Goal: Obtain resource: Download file/media

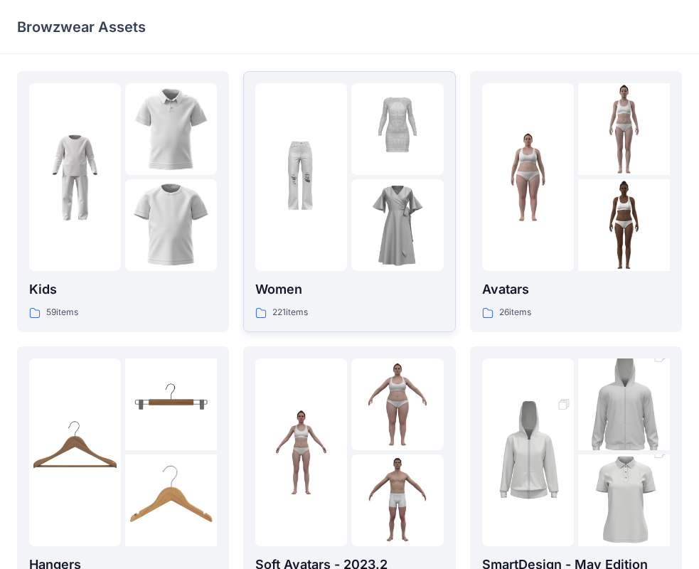
click at [341, 186] on img at bounding box center [301, 178] width 92 height 92
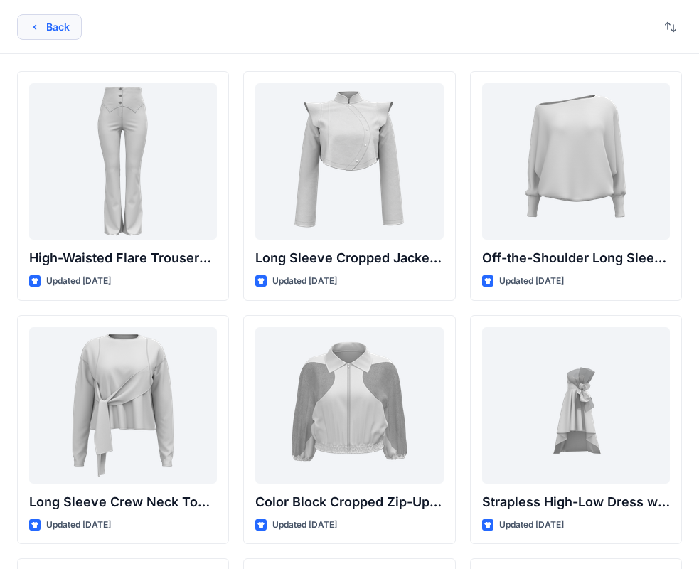
click at [61, 26] on button "Back" at bounding box center [49, 27] width 65 height 26
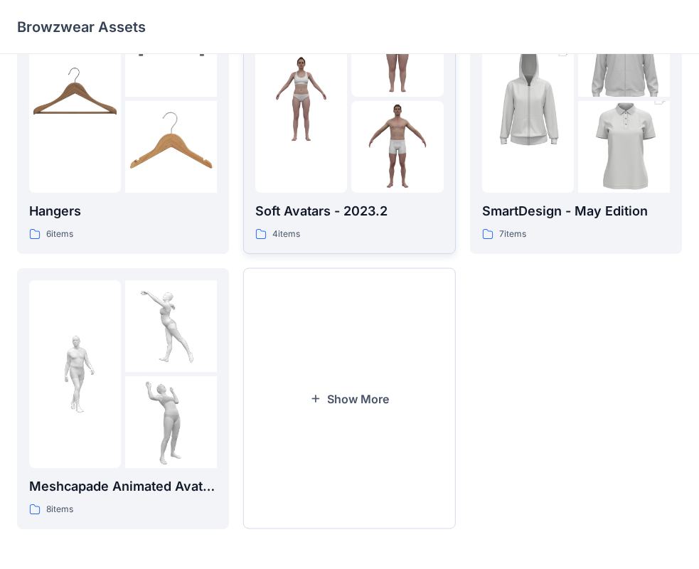
scroll to position [140, 0]
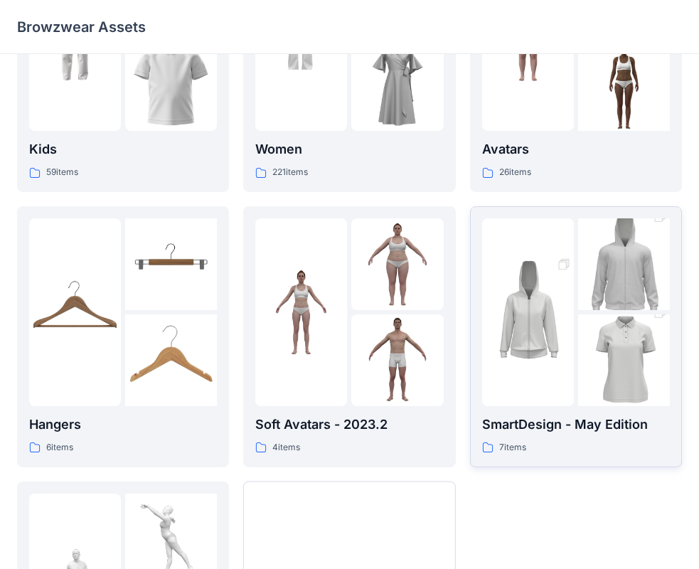
click at [598, 362] on img at bounding box center [624, 361] width 92 height 138
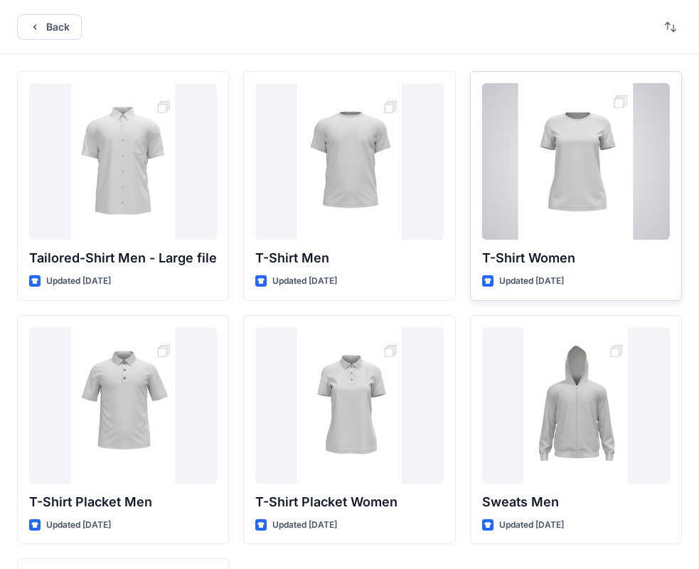
click at [621, 199] on div at bounding box center [576, 161] width 188 height 156
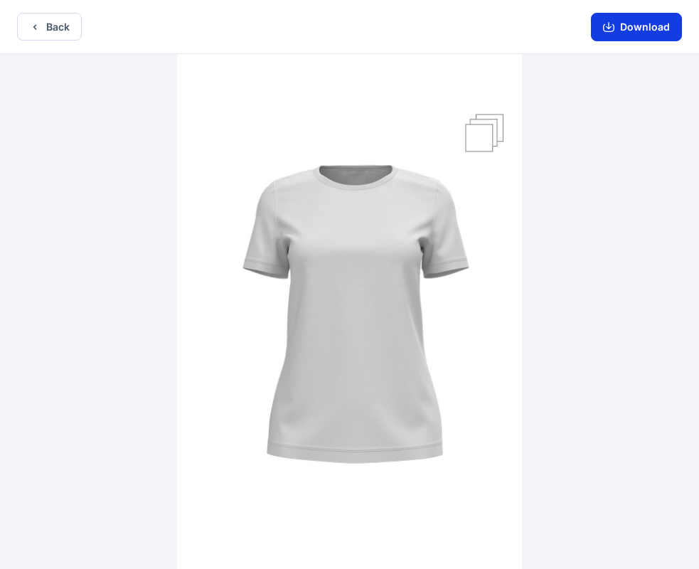
click at [631, 29] on button "Download" at bounding box center [636, 27] width 91 height 28
